Goal: Task Accomplishment & Management: Use online tool/utility

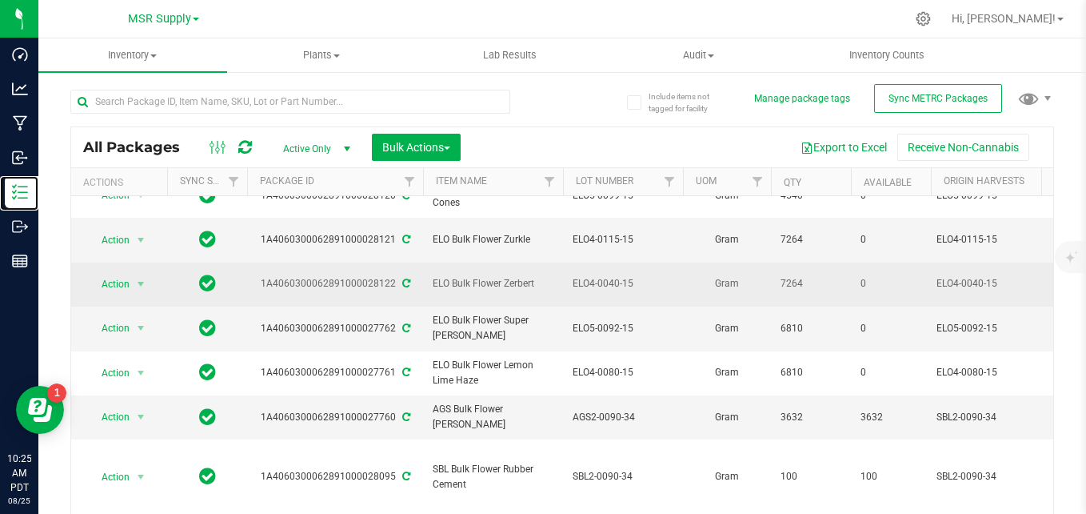
scroll to position [320, 0]
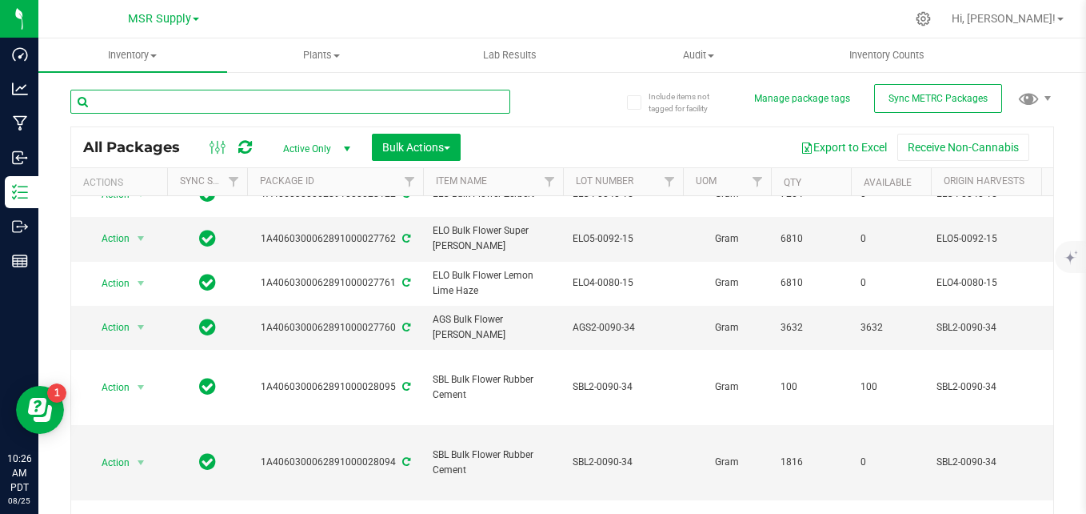
paste input "SBL2-0090-34"
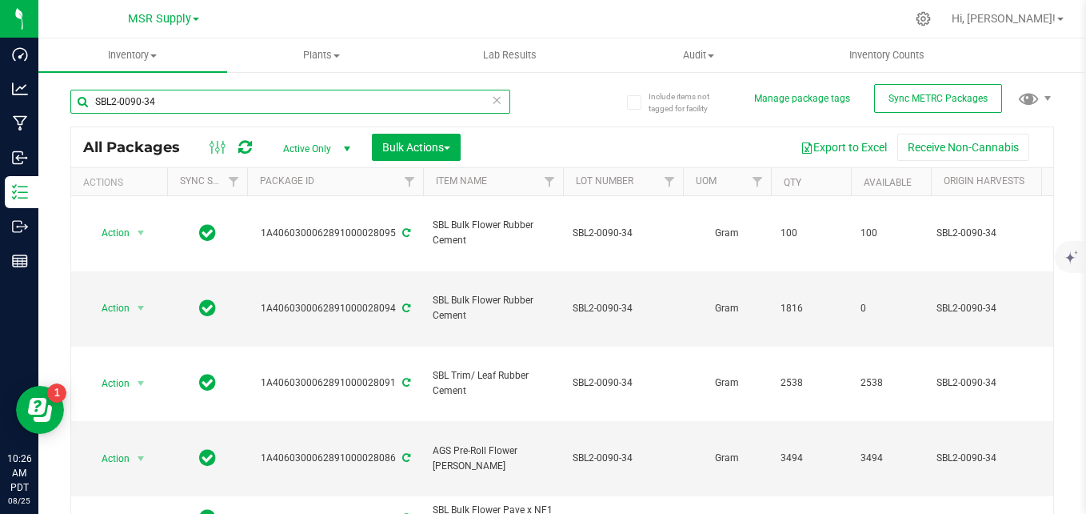
click at [116, 103] on input "SBL2-0090-34" at bounding box center [290, 102] width 440 height 24
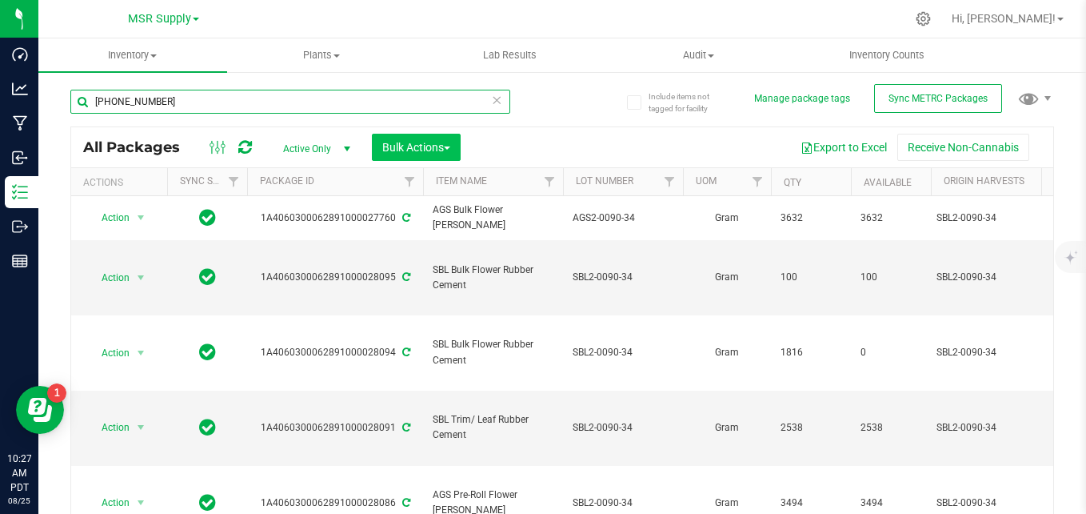
type input "[PHONE_NUMBER]"
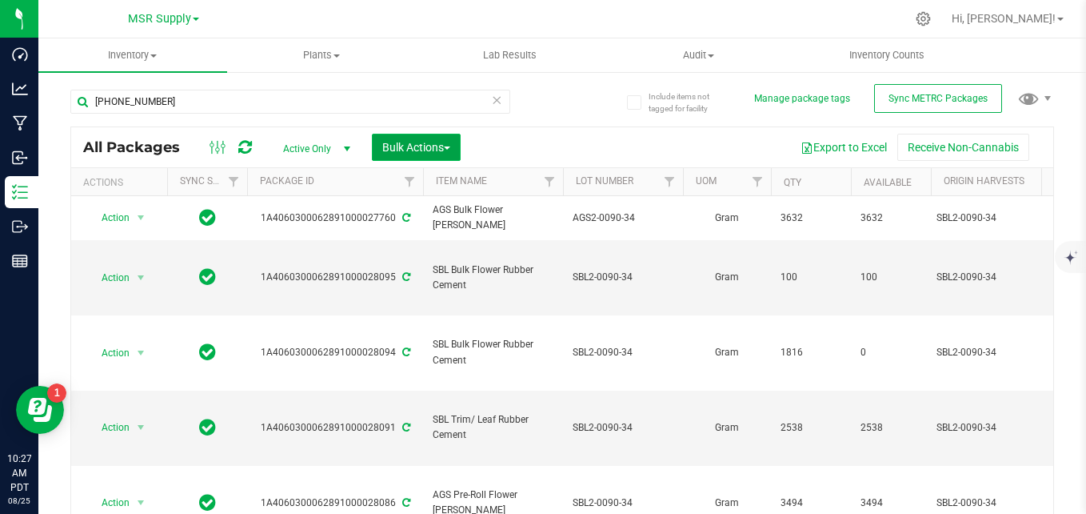
click at [448, 147] on span "button" at bounding box center [447, 147] width 6 height 3
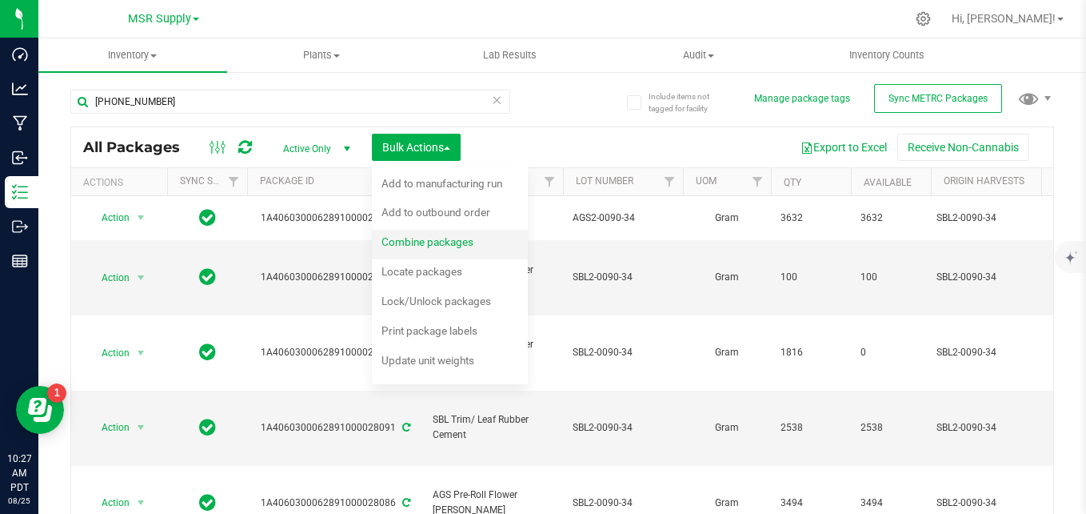
click at [434, 243] on span "Combine packages" at bounding box center [428, 241] width 92 height 13
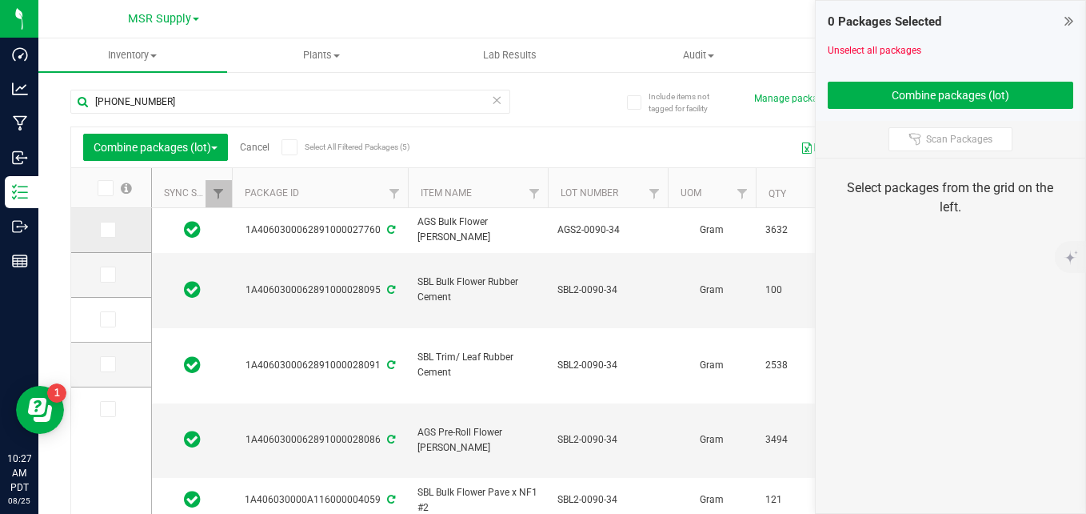
click at [116, 232] on label at bounding box center [111, 230] width 23 height 16
click at [0, 0] on input "checkbox" at bounding box center [0, 0] width 0 height 0
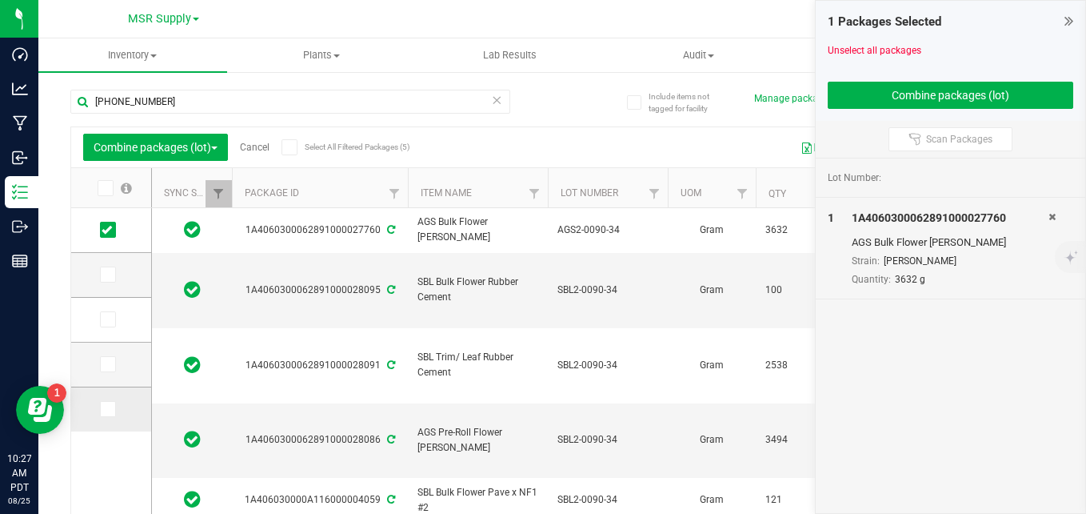
click at [102, 409] on icon at bounding box center [107, 409] width 10 height 0
click at [0, 0] on input "checkbox" at bounding box center [0, 0] width 0 height 0
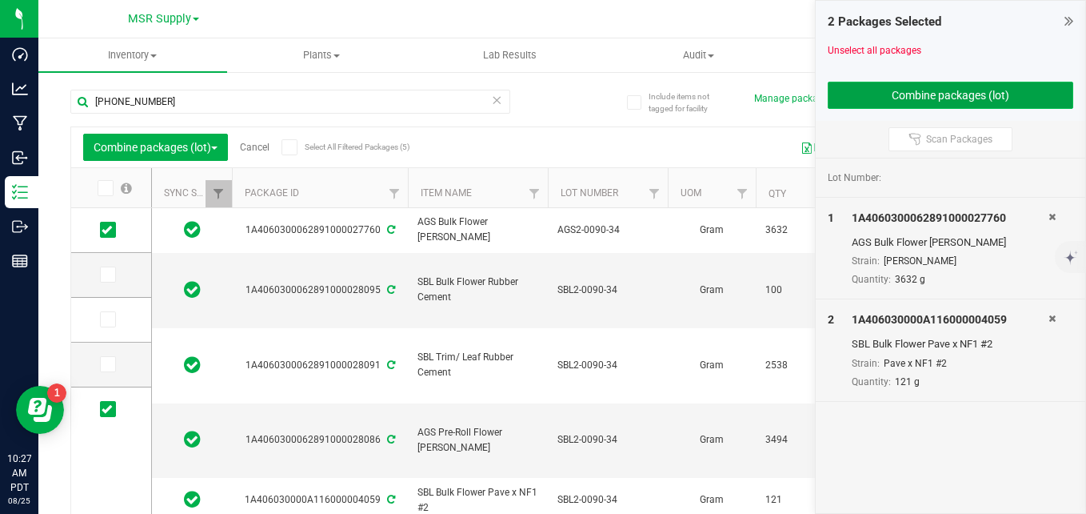
click at [1015, 86] on button "Combine packages (lot)" at bounding box center [951, 95] width 246 height 27
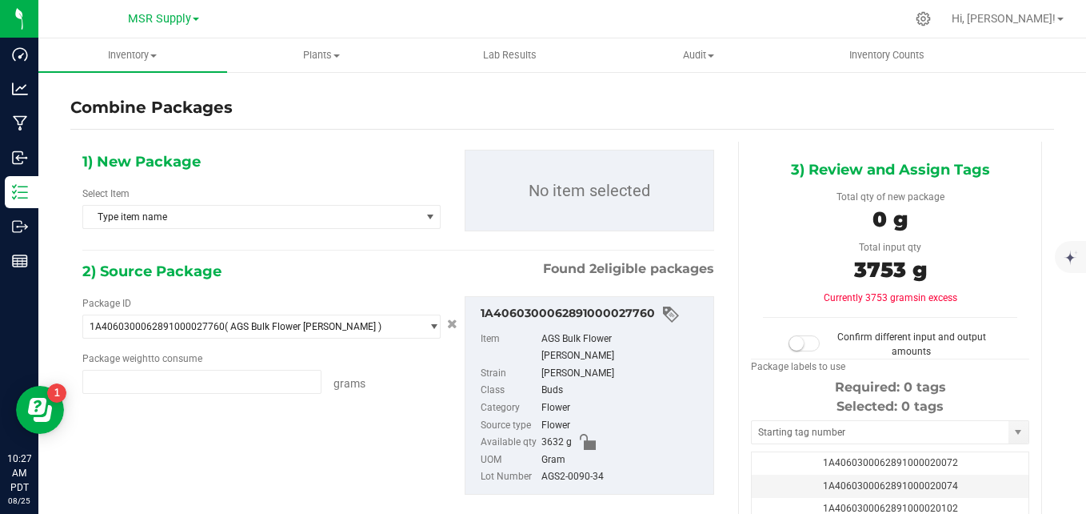
type input "3632.0000 g"
type input "121.0000 g"
click at [294, 210] on span "Type item name" at bounding box center [251, 217] width 337 height 22
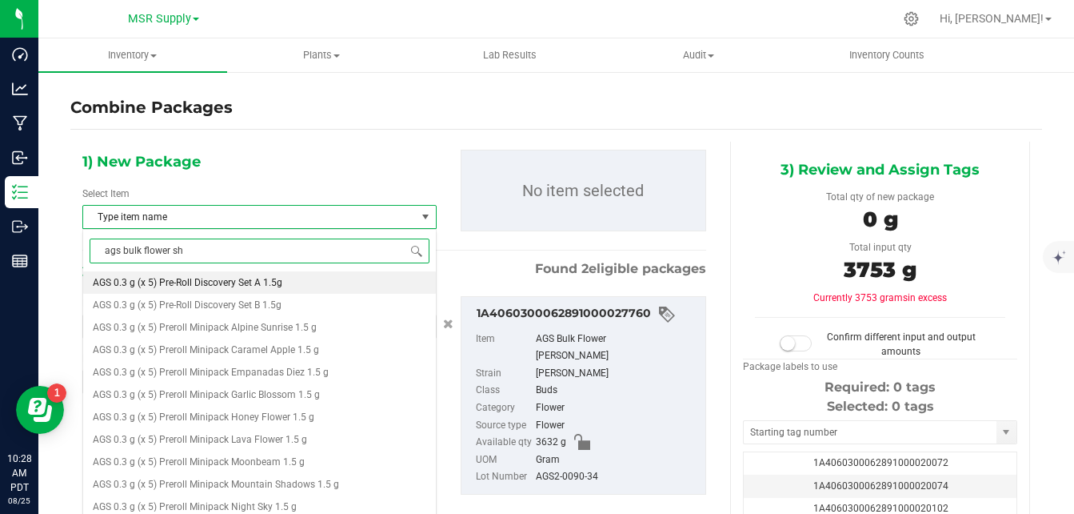
type input "ags bulk flower sha"
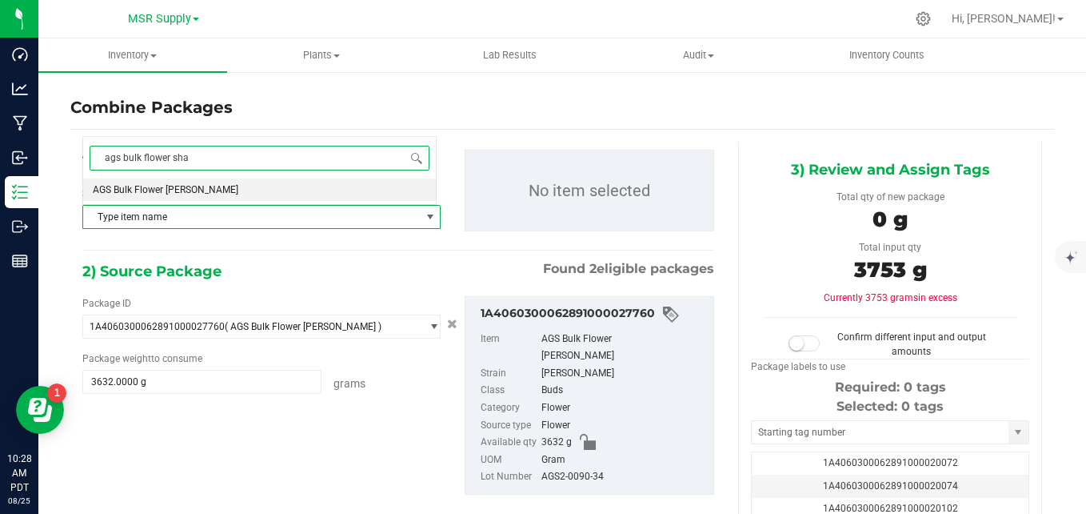
click at [254, 193] on li "AGS Bulk Flower [PERSON_NAME]" at bounding box center [259, 189] width 353 height 22
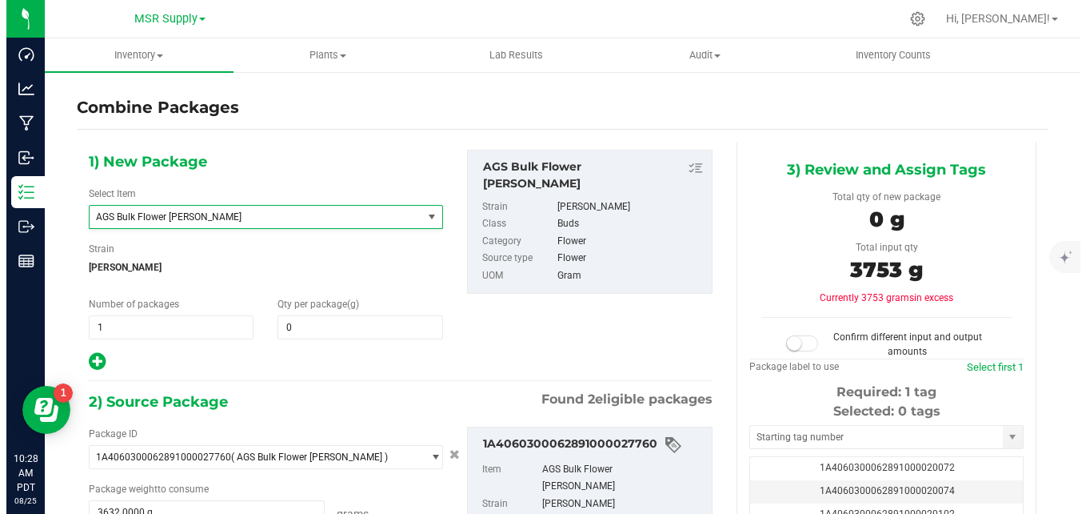
scroll to position [1098, 0]
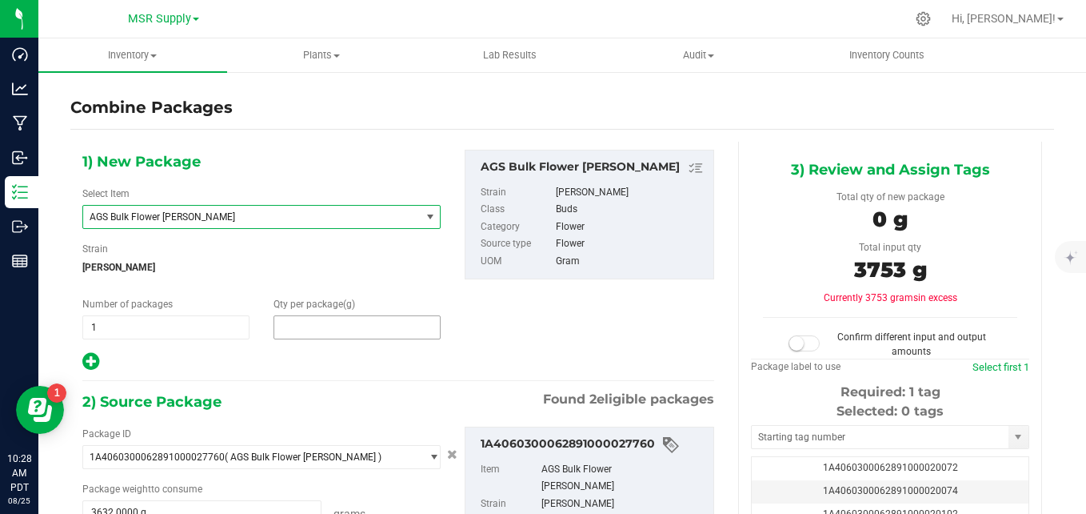
click at [353, 333] on span at bounding box center [357, 327] width 167 height 24
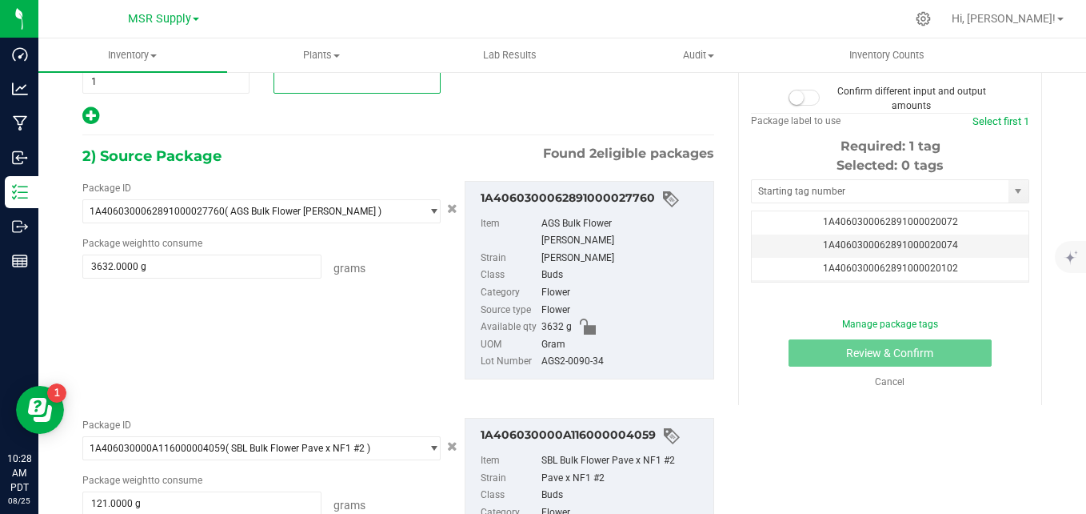
scroll to position [160, 0]
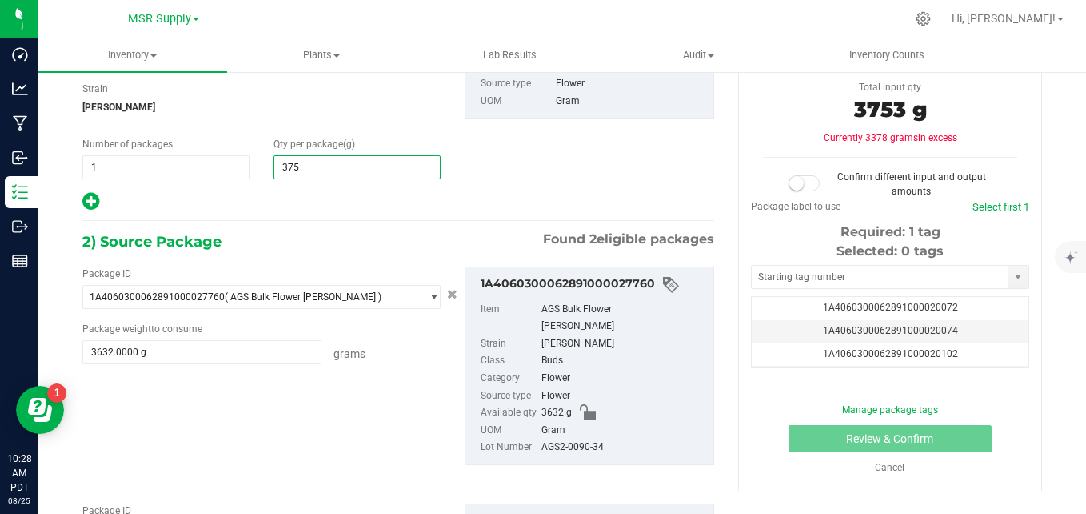
type input "3753"
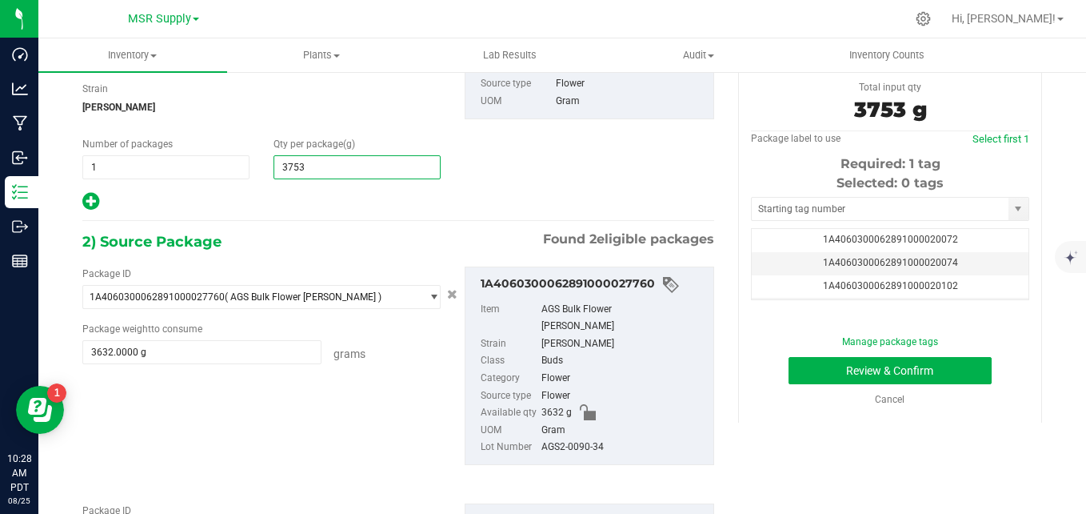
type input "3,753"
click at [297, 230] on div "2) Source Package Found 2 eligible packages" at bounding box center [398, 242] width 632 height 24
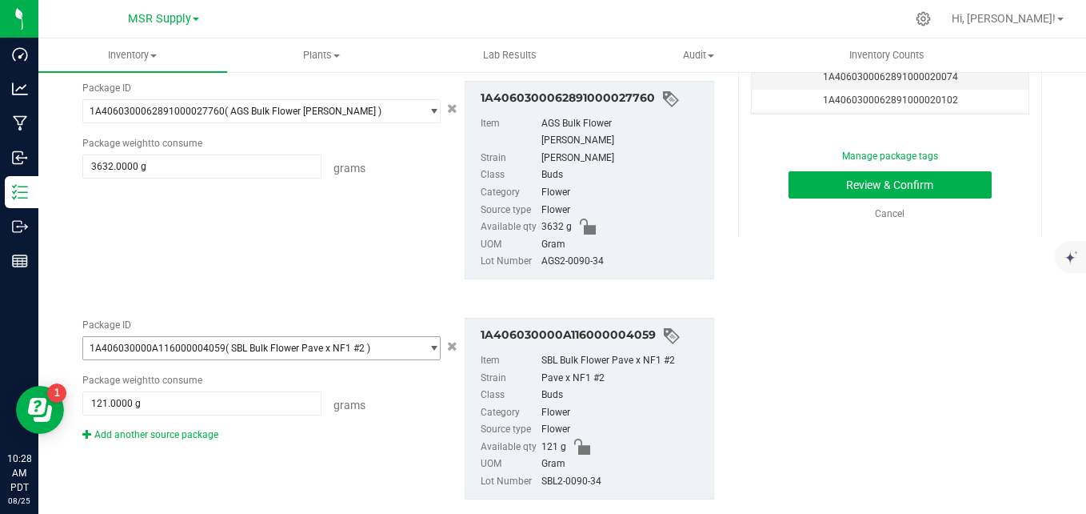
scroll to position [359, 0]
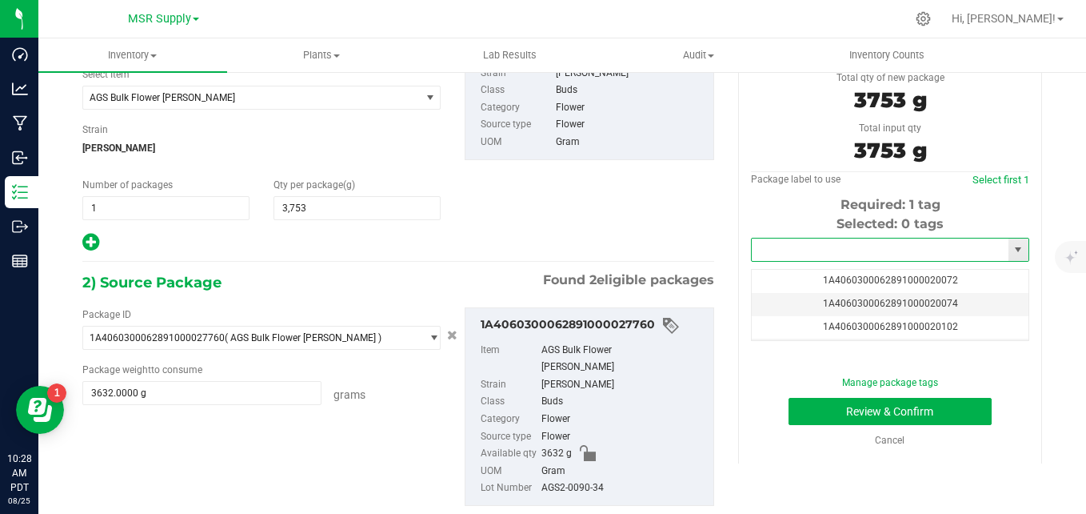
click at [818, 253] on input "text" at bounding box center [880, 249] width 257 height 22
click at [758, 273] on li "1A4060300062891000028101" at bounding box center [880, 277] width 273 height 24
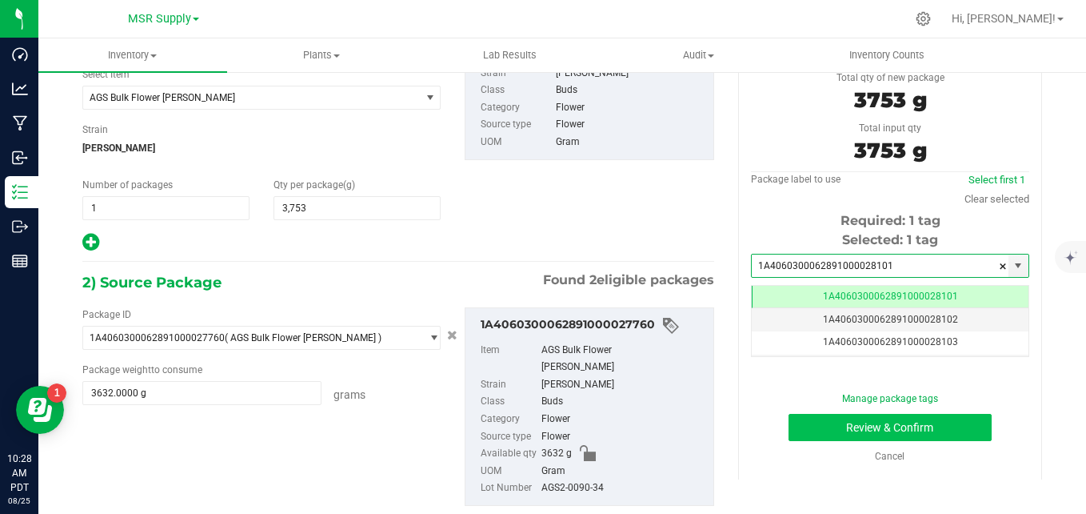
type input "1A4060300062891000028101"
click at [808, 424] on button "Review & Confirm" at bounding box center [890, 427] width 203 height 27
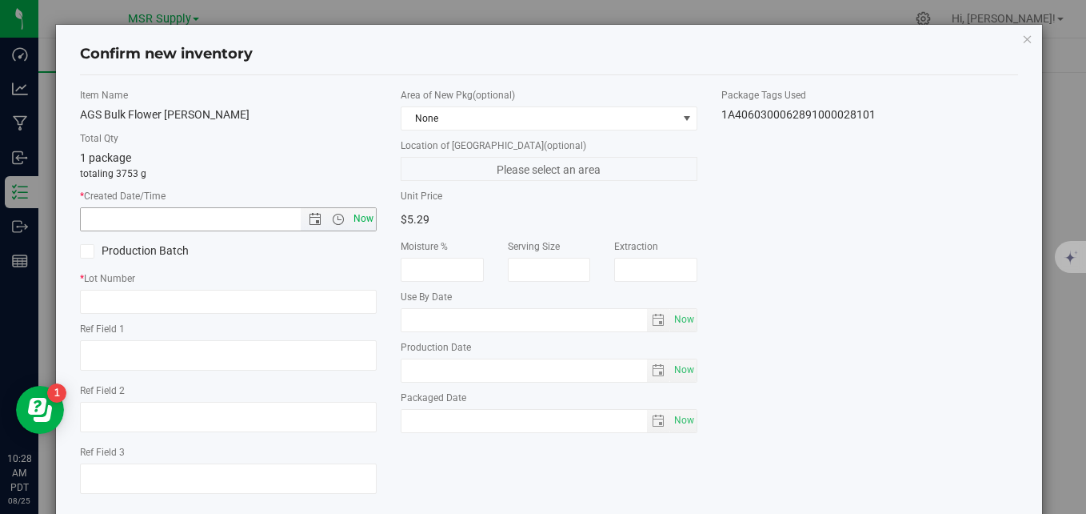
click at [361, 218] on span "Now" at bounding box center [363, 218] width 27 height 23
type input "[DATE] 10:28 AM"
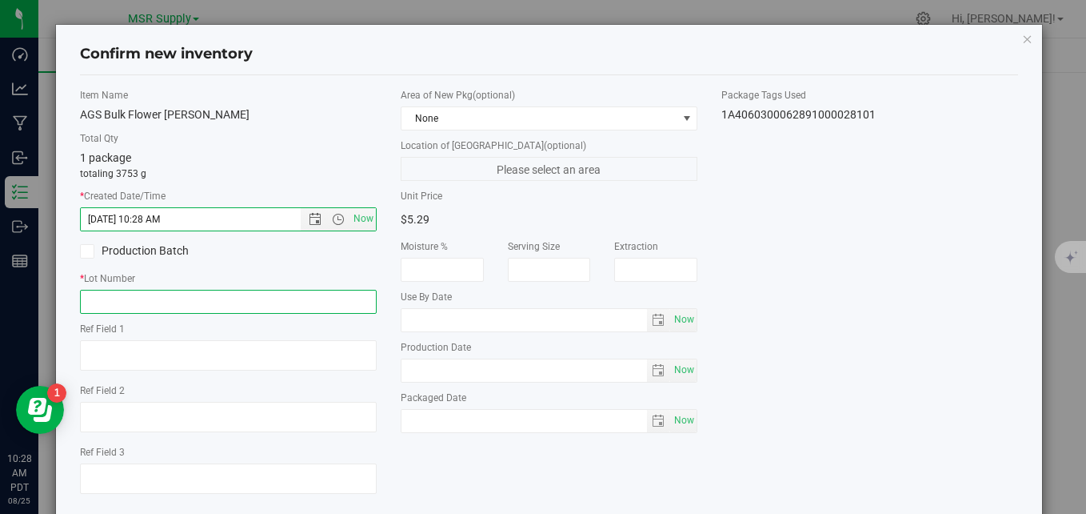
click at [326, 296] on input "text" at bounding box center [228, 302] width 297 height 24
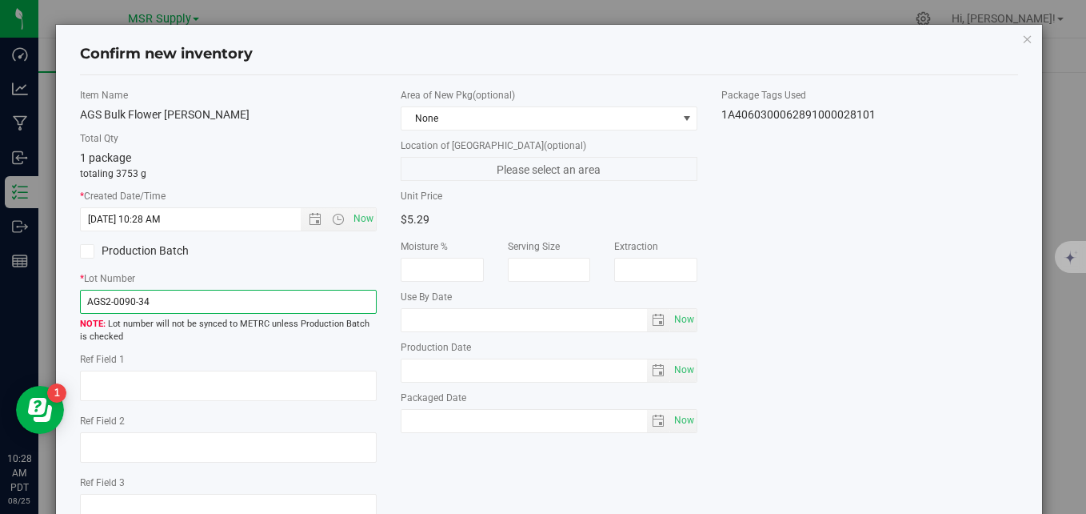
type input "AGS2-0090-34"
click at [245, 256] on div "Production Batch" at bounding box center [228, 251] width 321 height 24
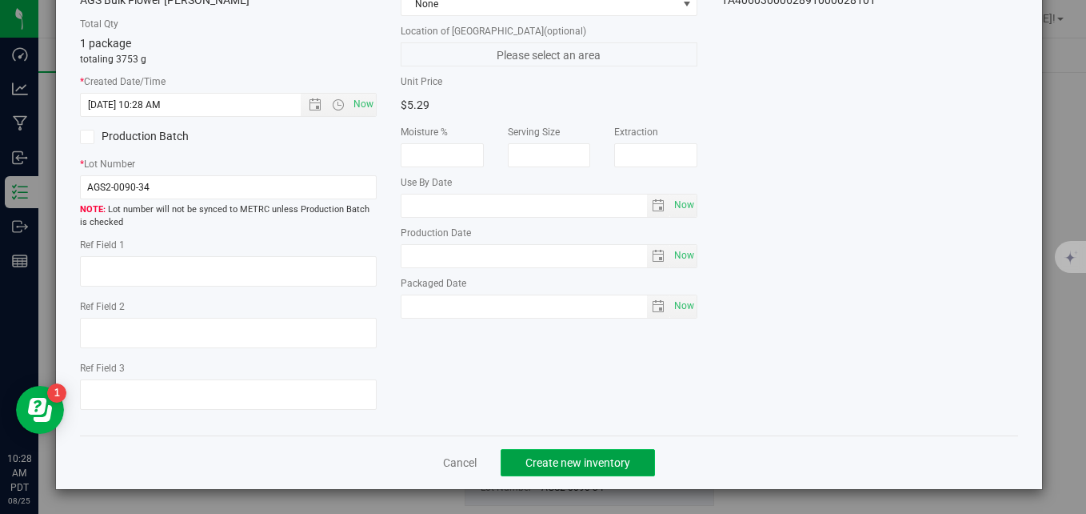
click at [570, 456] on span "Create new inventory" at bounding box center [578, 462] width 105 height 13
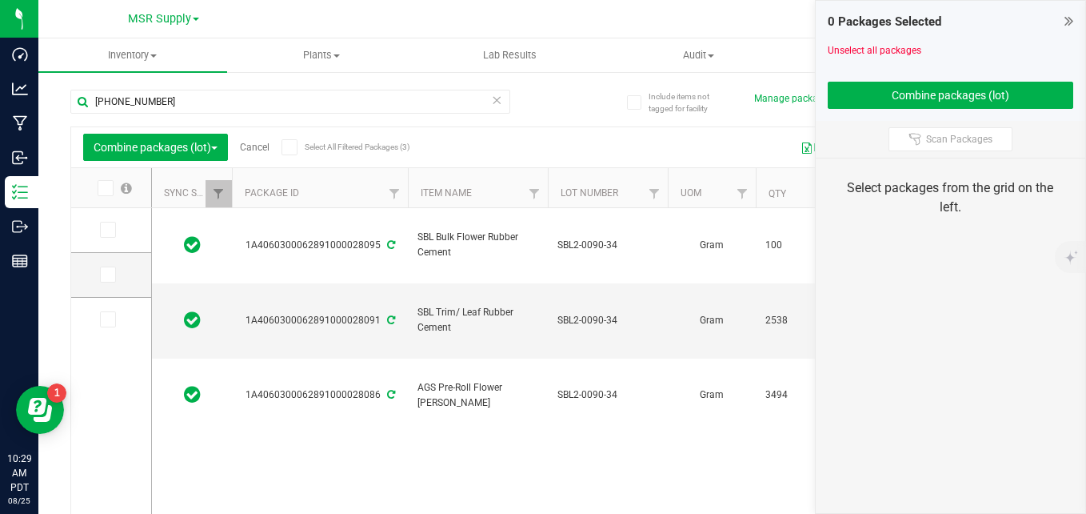
click at [493, 103] on icon at bounding box center [496, 99] width 11 height 19
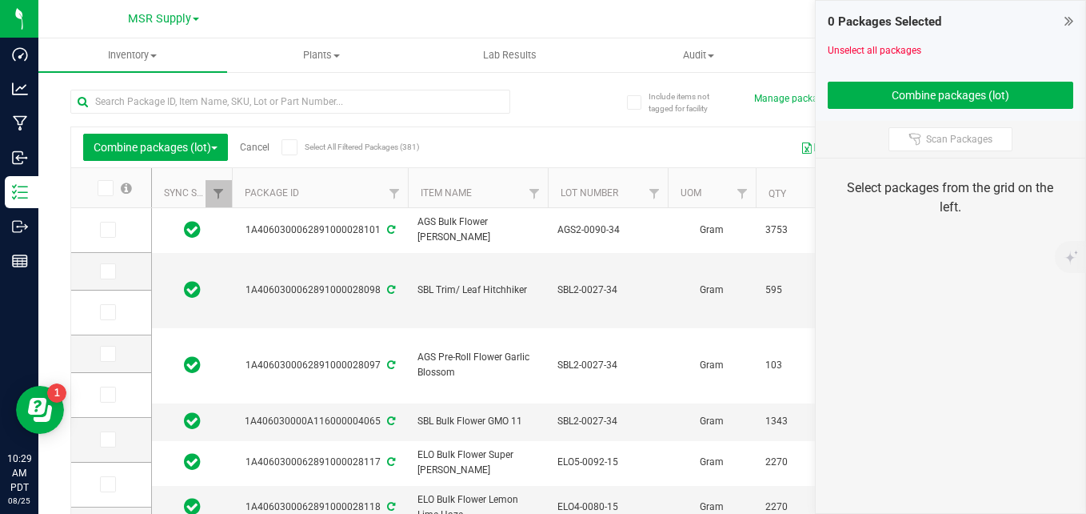
click at [263, 146] on link "Cancel" at bounding box center [255, 147] width 30 height 11
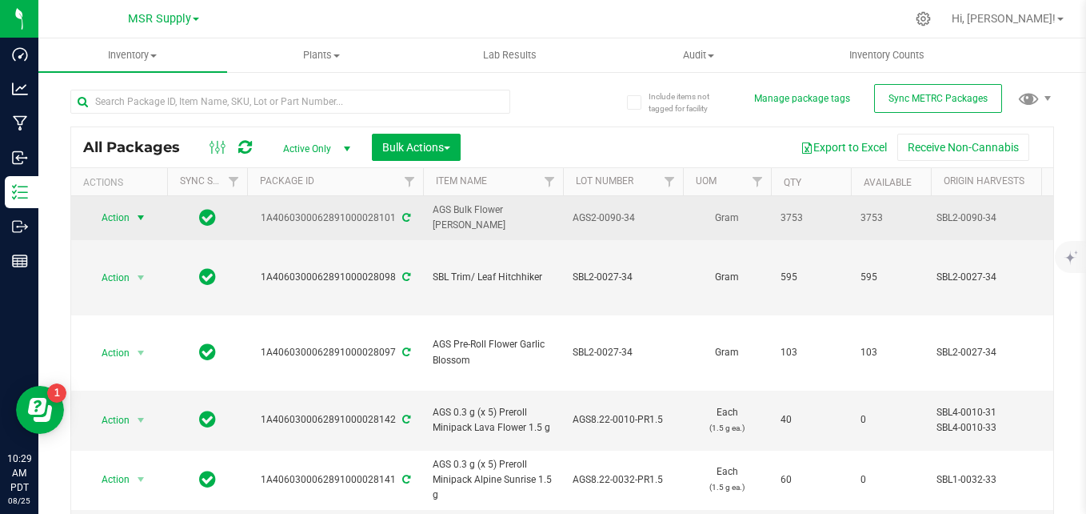
click at [131, 220] on span "select" at bounding box center [141, 217] width 20 height 22
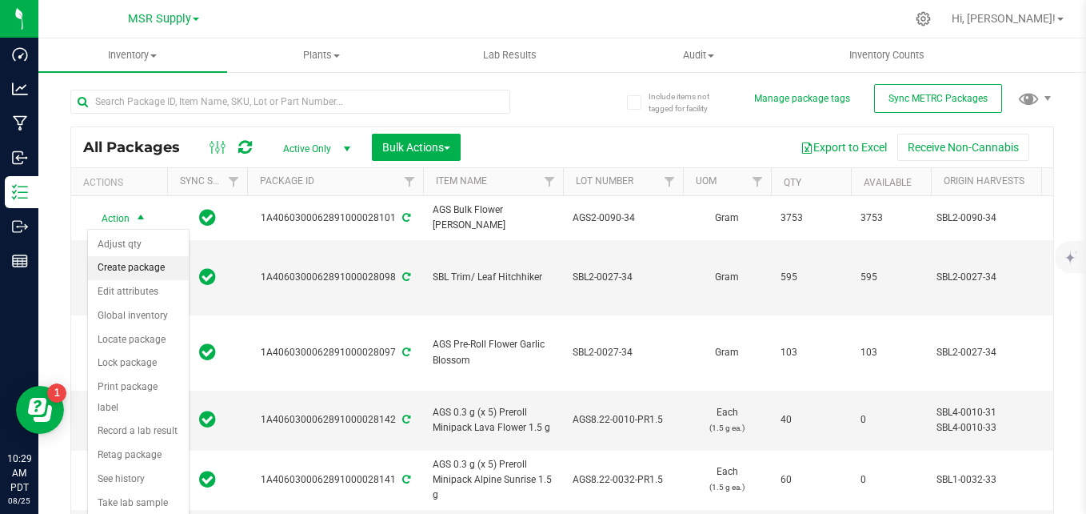
click at [126, 271] on li "Create package" at bounding box center [138, 268] width 101 height 24
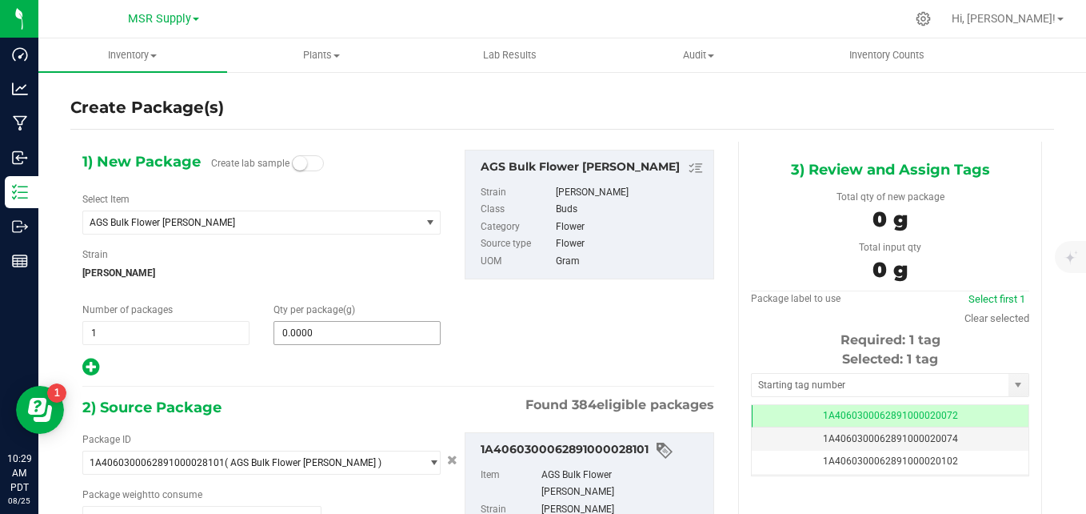
type input "0.0000 g"
click at [392, 330] on span "0.0000 0" at bounding box center [357, 333] width 167 height 24
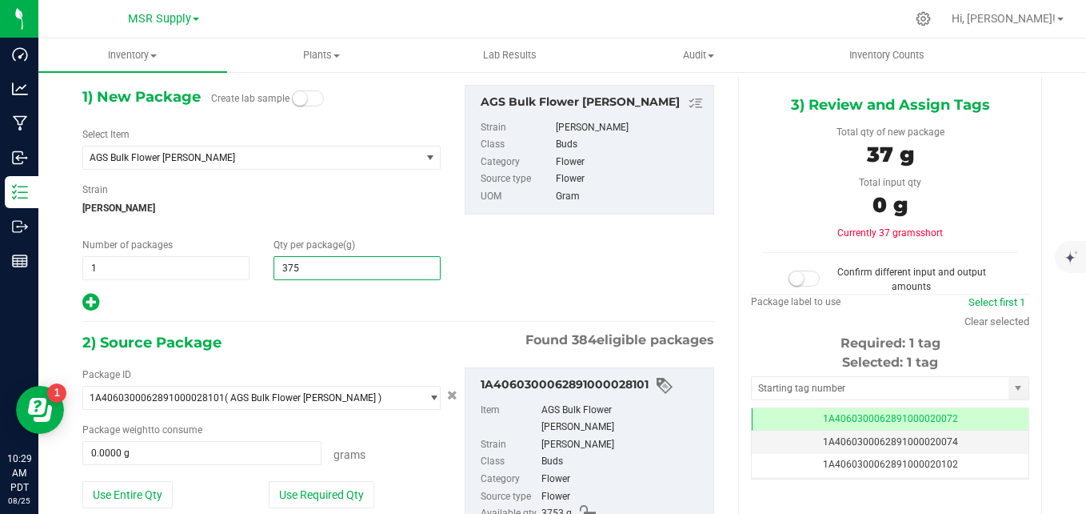
type input "3753"
type input "3,753.0000"
click at [555, 292] on div "1) New Package Create lab sample Select Item AGS Bulk Flower [PERSON_NAME] 100 …" at bounding box center [398, 199] width 656 height 228
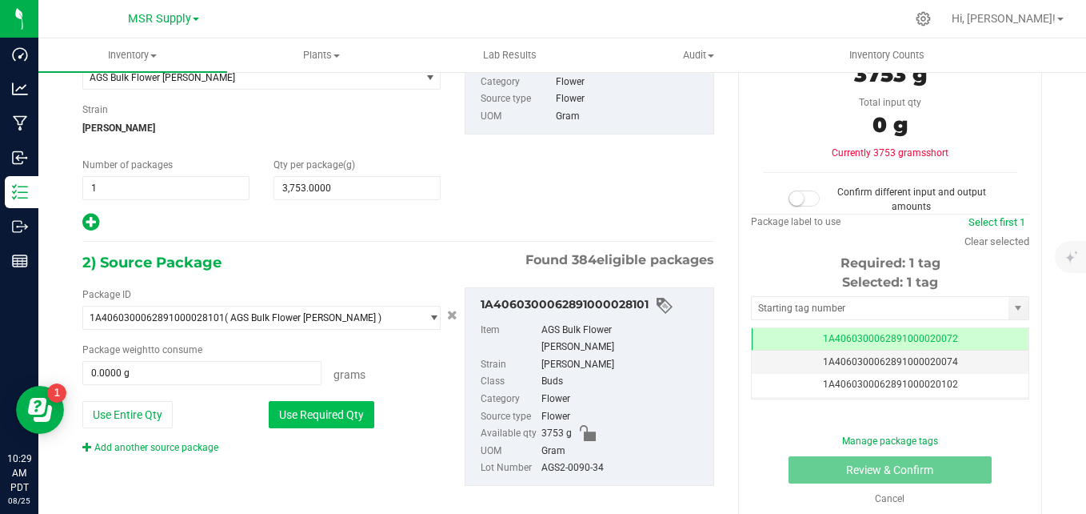
click at [342, 410] on button "Use Required Qty" at bounding box center [322, 414] width 106 height 27
type input "3753.0000 g"
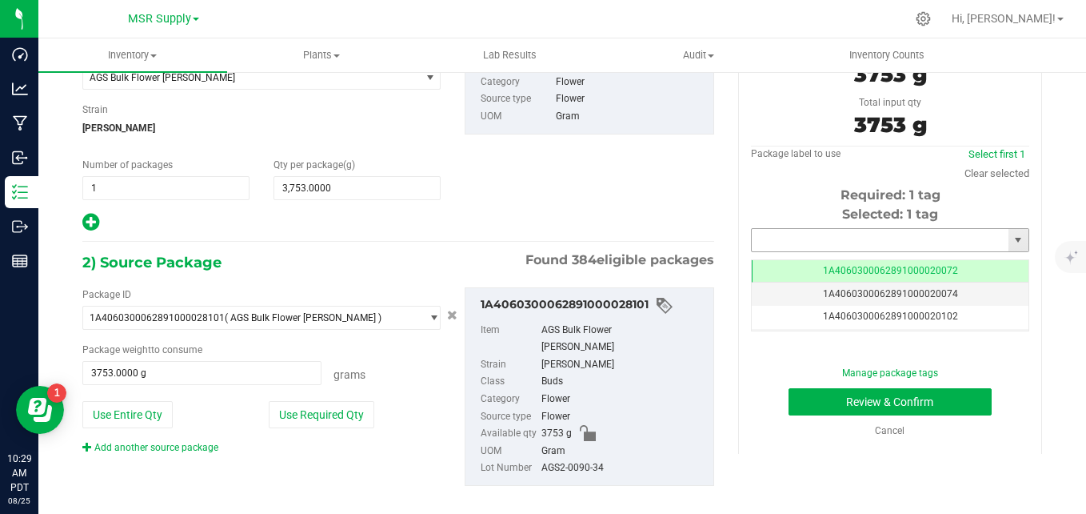
click at [802, 239] on input "text" at bounding box center [880, 240] width 257 height 22
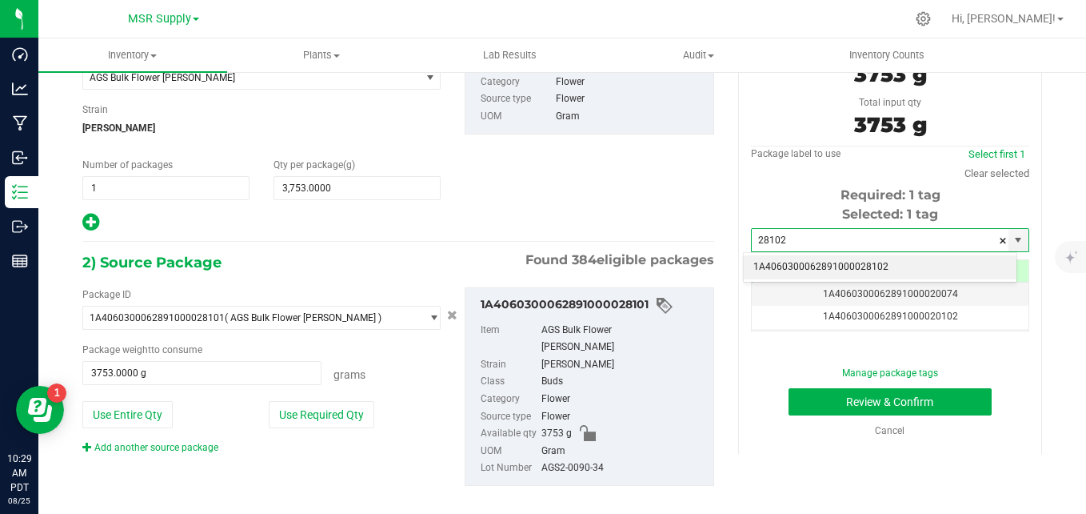
click at [773, 266] on li "1A4060300062891000028102" at bounding box center [880, 267] width 273 height 24
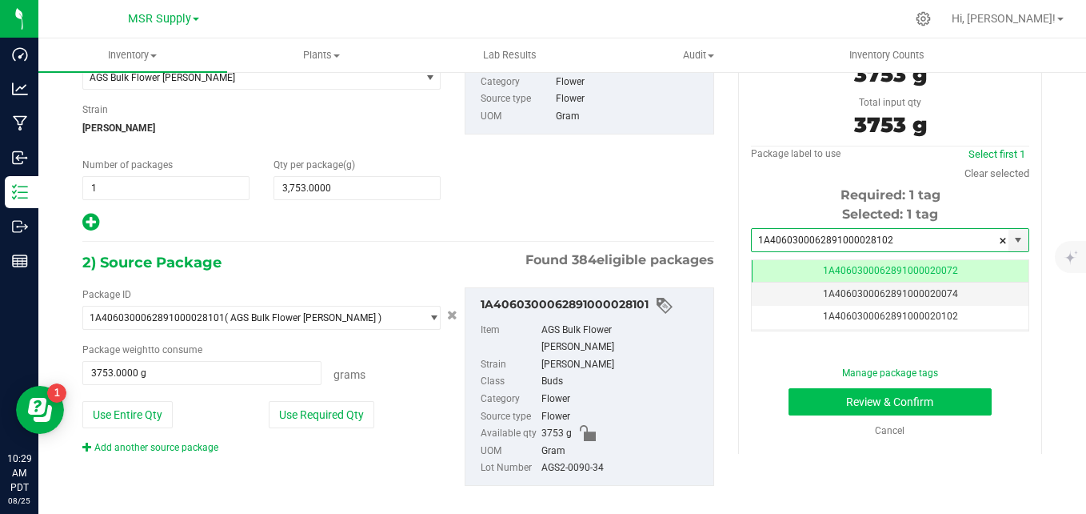
type input "1A4060300062891000028102"
click at [801, 402] on button "Review & Confirm" at bounding box center [890, 401] width 203 height 27
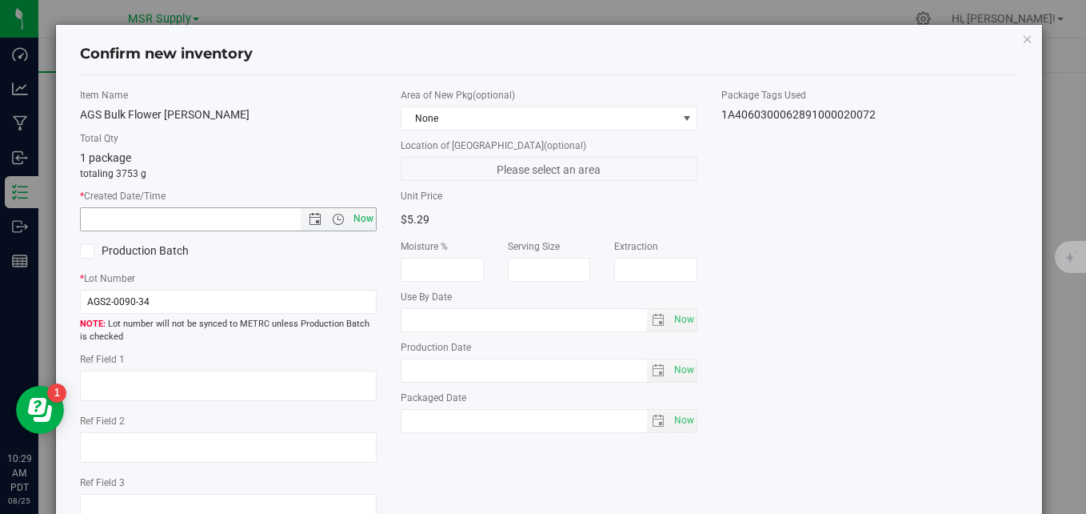
click at [351, 222] on span "Now" at bounding box center [363, 218] width 27 height 23
type input "[DATE] 10:29 AM"
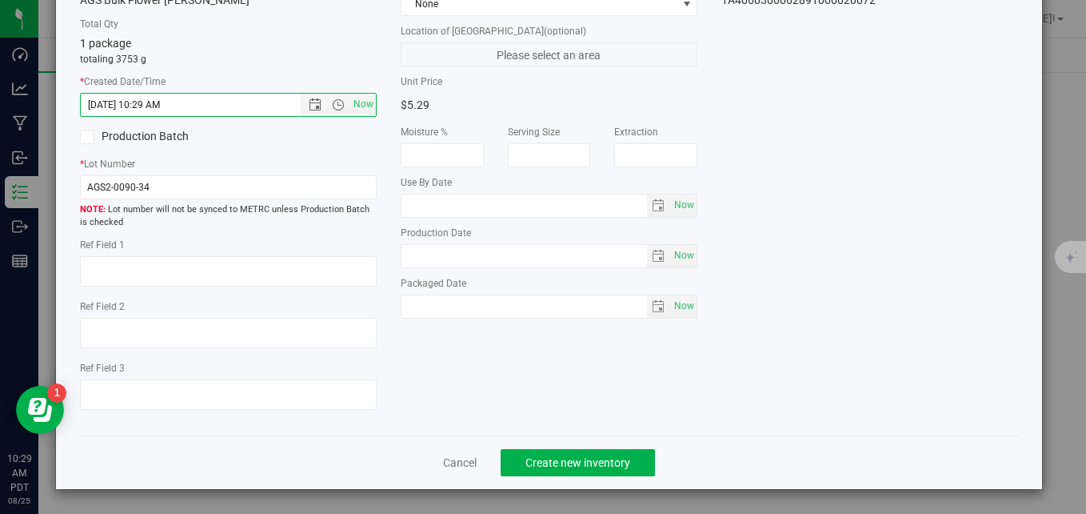
click at [434, 464] on div "Cancel Create new inventory" at bounding box center [549, 462] width 939 height 54
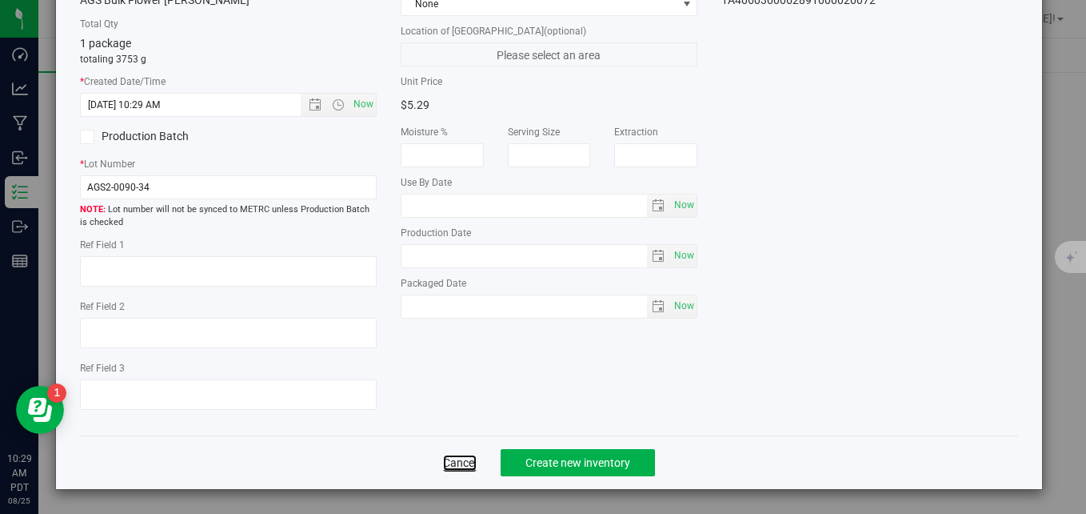
click at [446, 463] on link "Cancel" at bounding box center [460, 462] width 34 height 16
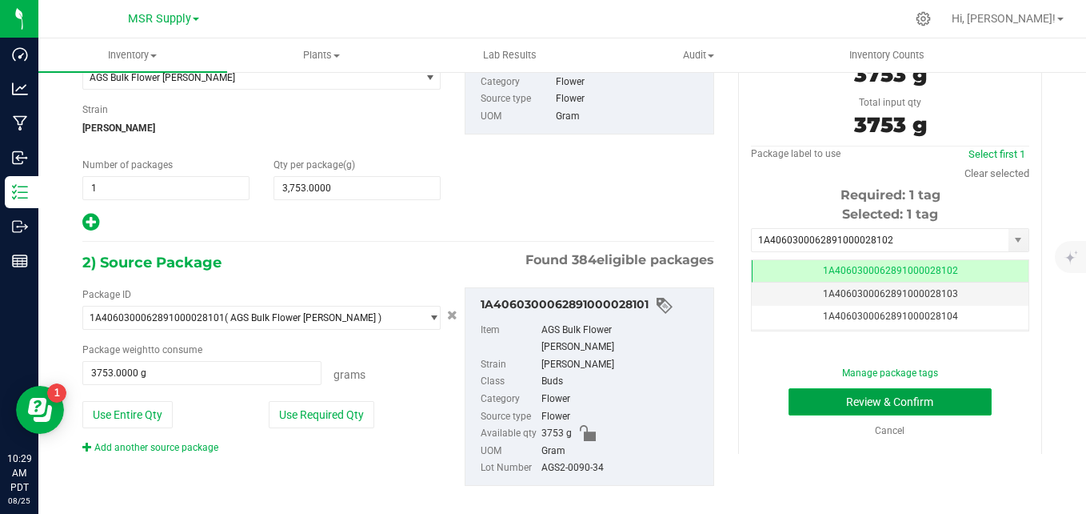
click at [866, 398] on button "Review & Confirm" at bounding box center [890, 401] width 203 height 27
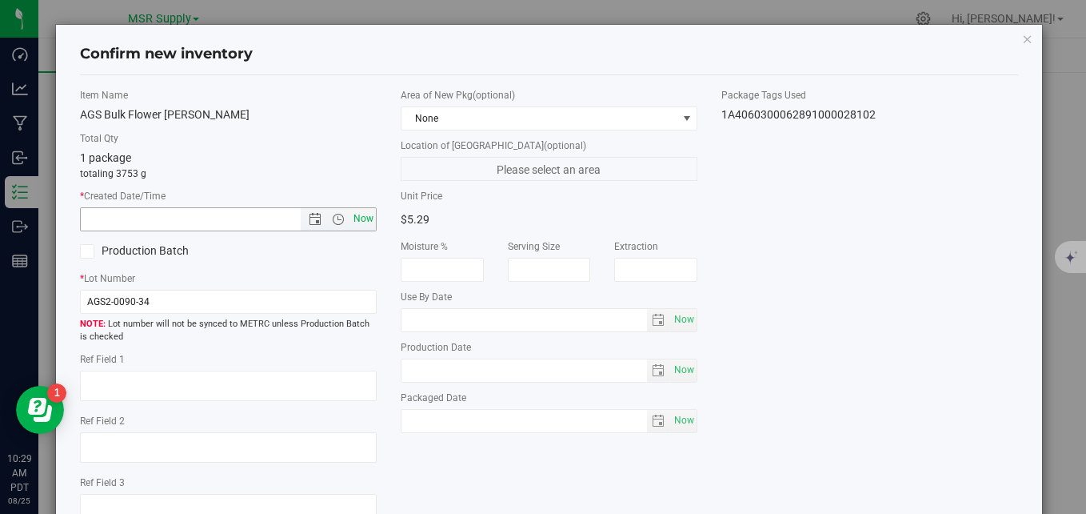
click at [358, 217] on span "Now" at bounding box center [363, 218] width 27 height 23
type input "[DATE] 10:29 AM"
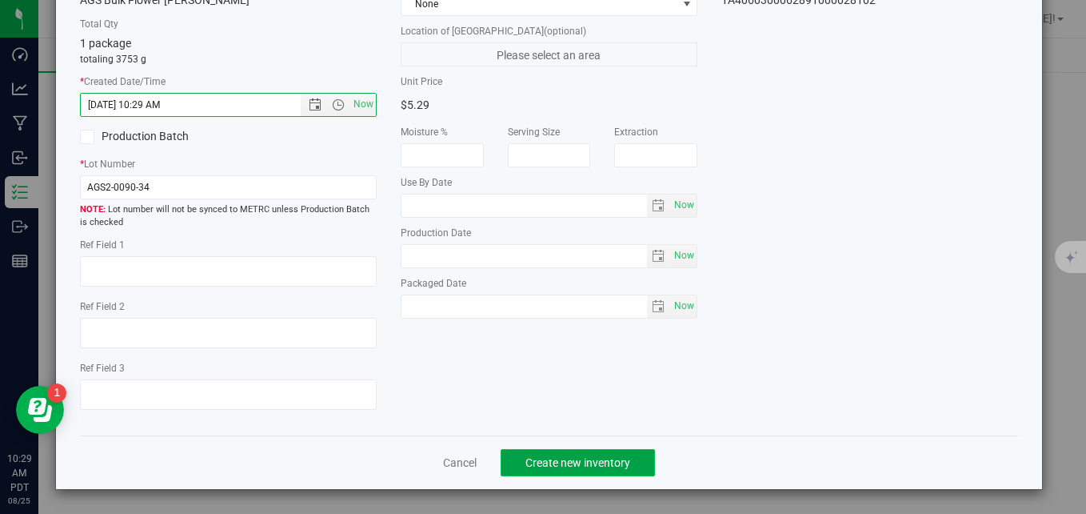
click at [594, 456] on span "Create new inventory" at bounding box center [578, 462] width 105 height 13
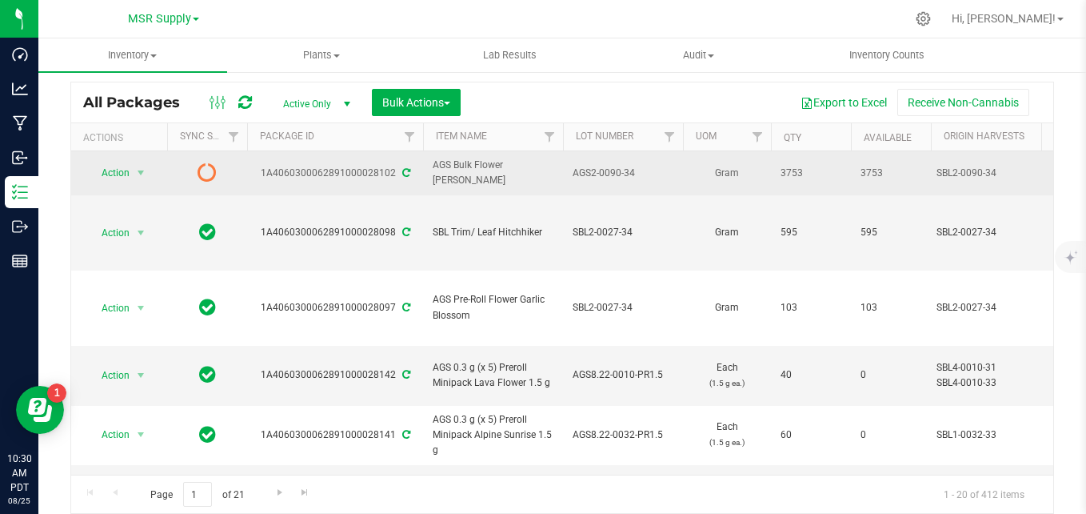
click at [402, 171] on icon at bounding box center [406, 173] width 8 height 10
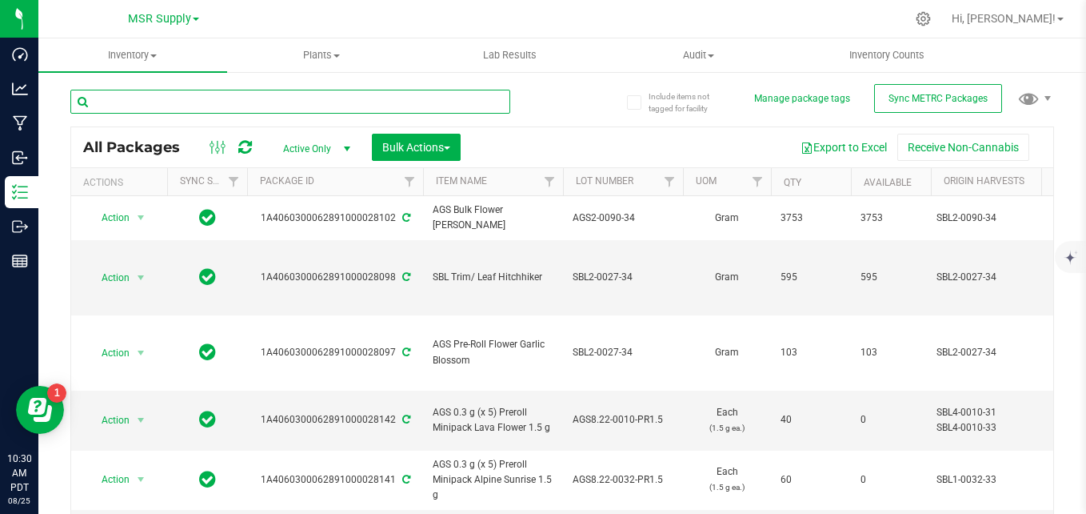
click at [156, 100] on input "text" at bounding box center [290, 102] width 440 height 24
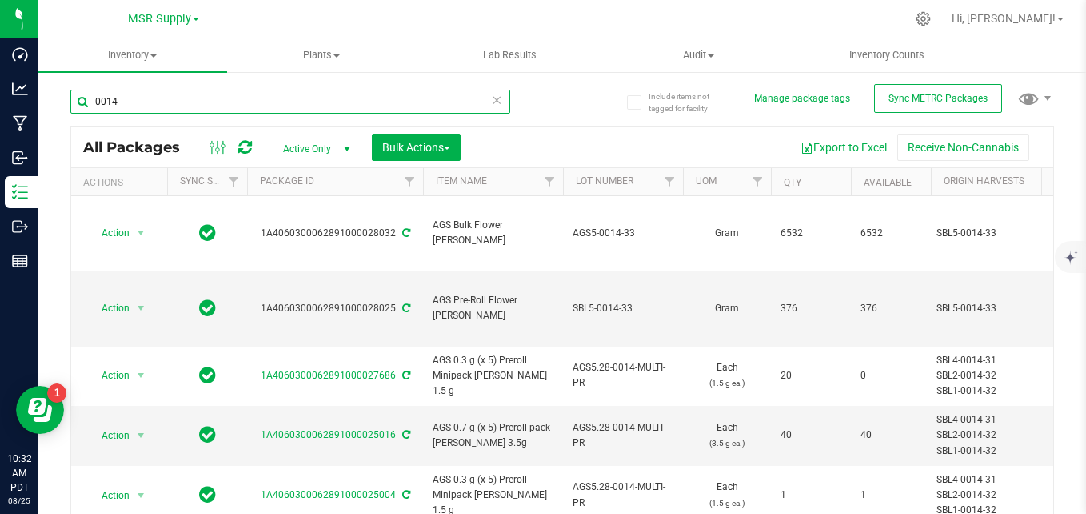
type input "0014"
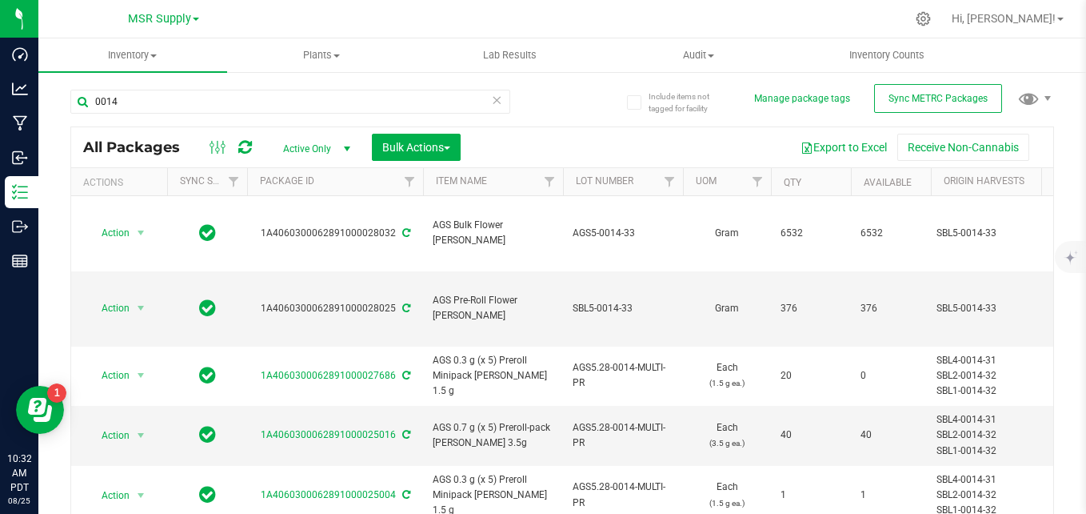
click at [491, 102] on icon at bounding box center [496, 99] width 11 height 19
